Goal: Communication & Community: Answer question/provide support

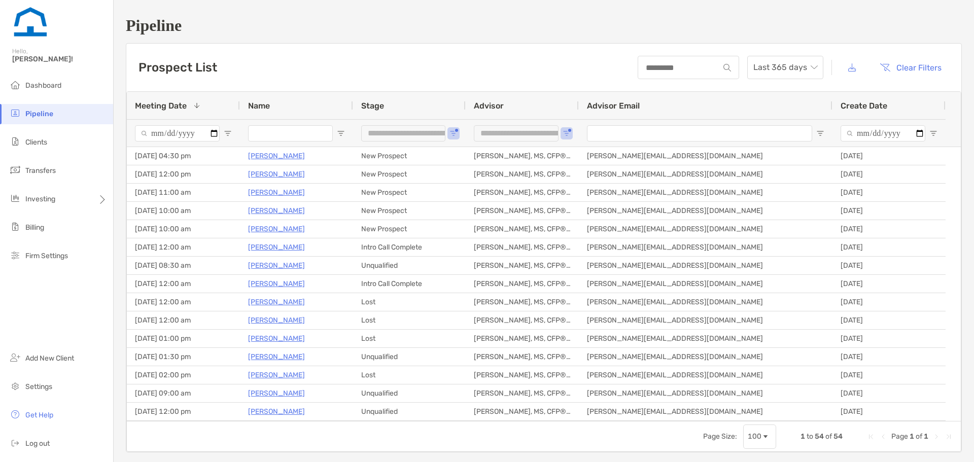
click at [303, 132] on input "Name Filter Input" at bounding box center [290, 133] width 85 height 16
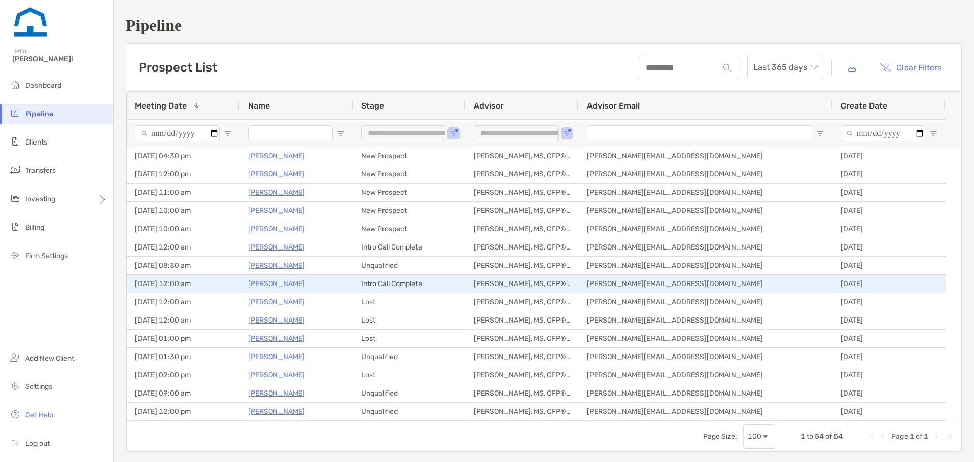
click at [271, 285] on p "[PERSON_NAME]" at bounding box center [276, 283] width 57 height 13
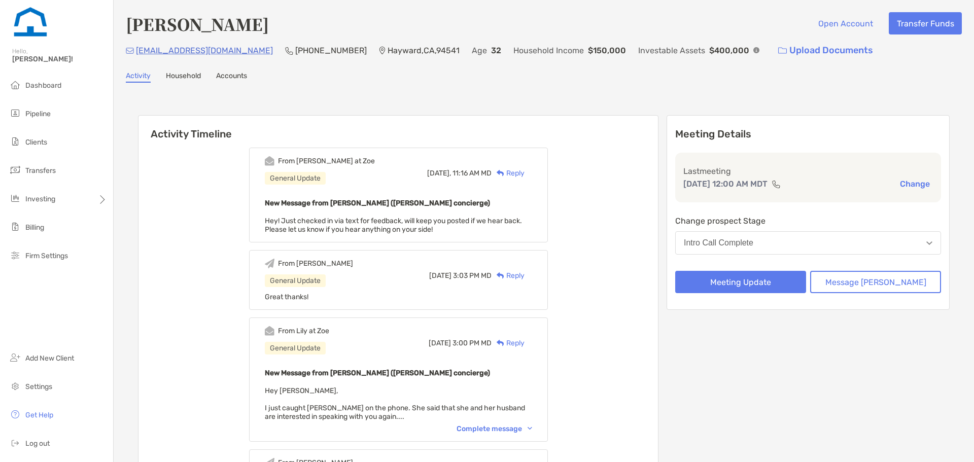
click at [524, 173] on div "Reply" at bounding box center [507, 173] width 33 height 11
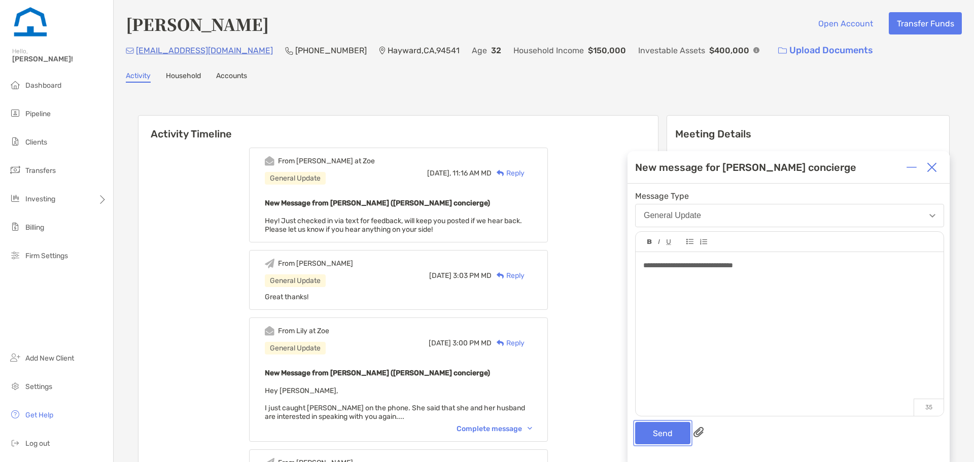
drag, startPoint x: 660, startPoint y: 435, endPoint x: 659, endPoint y: 444, distance: 8.7
click at [659, 444] on button "Send" at bounding box center [662, 433] width 55 height 22
